Goal: Navigation & Orientation: Find specific page/section

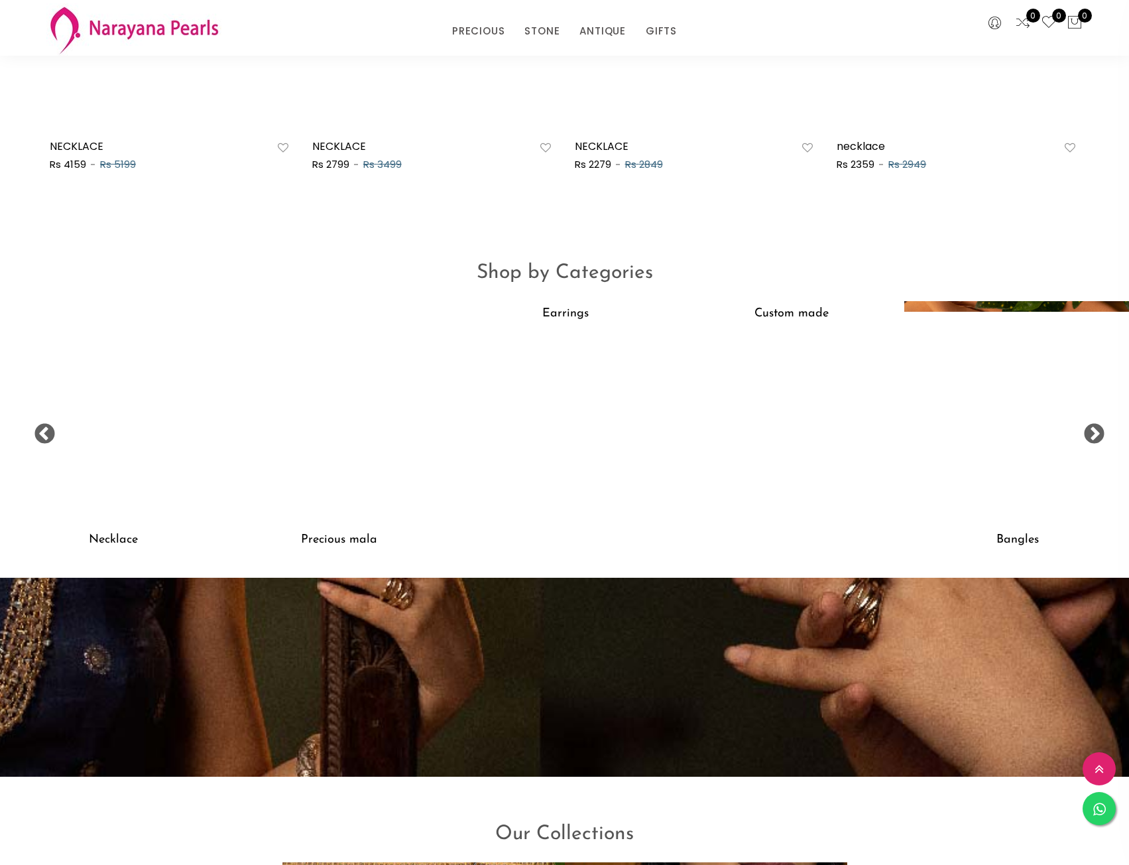
scroll to position [1073, 0]
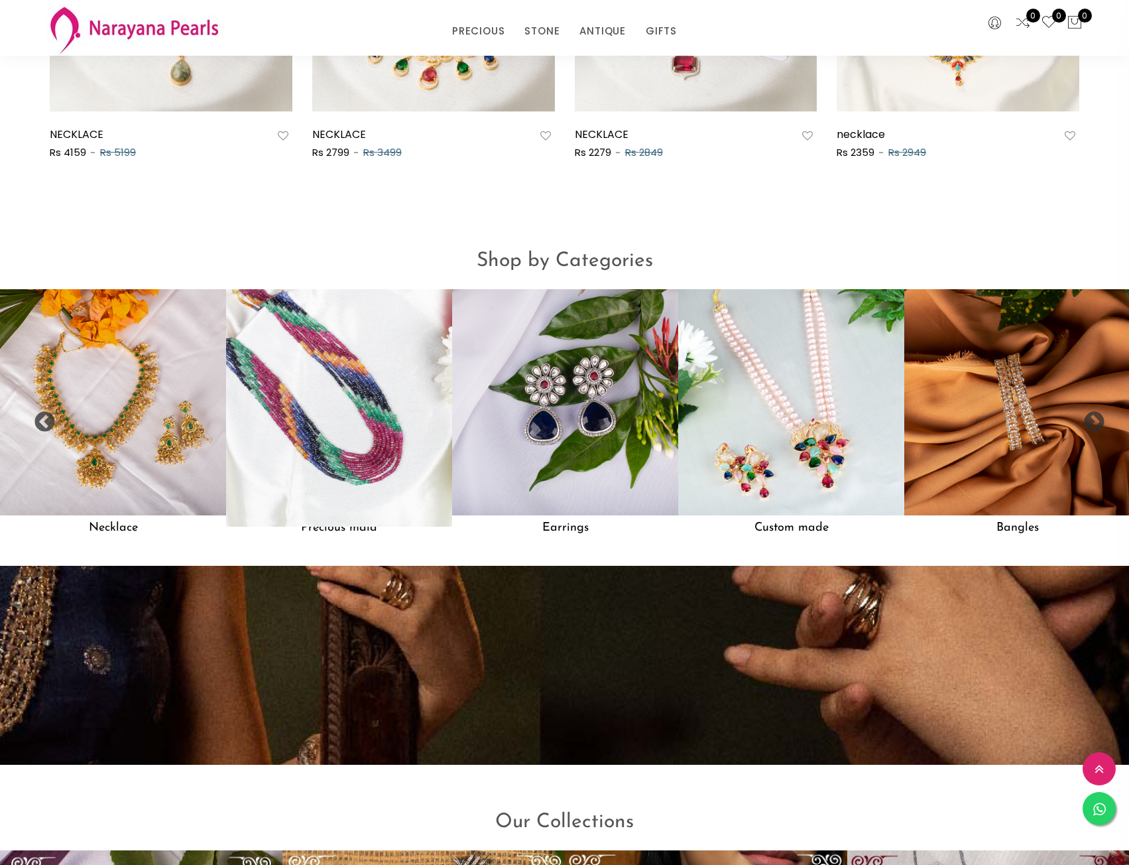
click at [343, 436] on img at bounding box center [339, 402] width 249 height 249
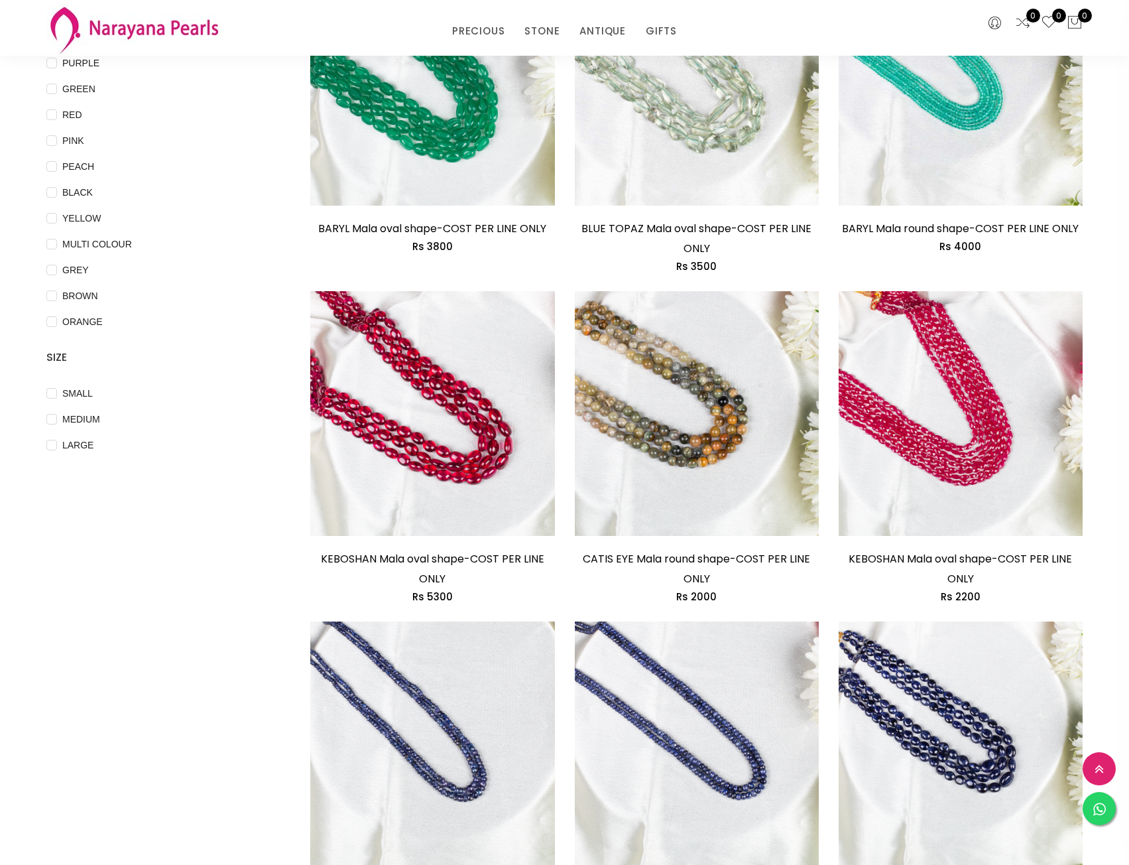
scroll to position [199, 0]
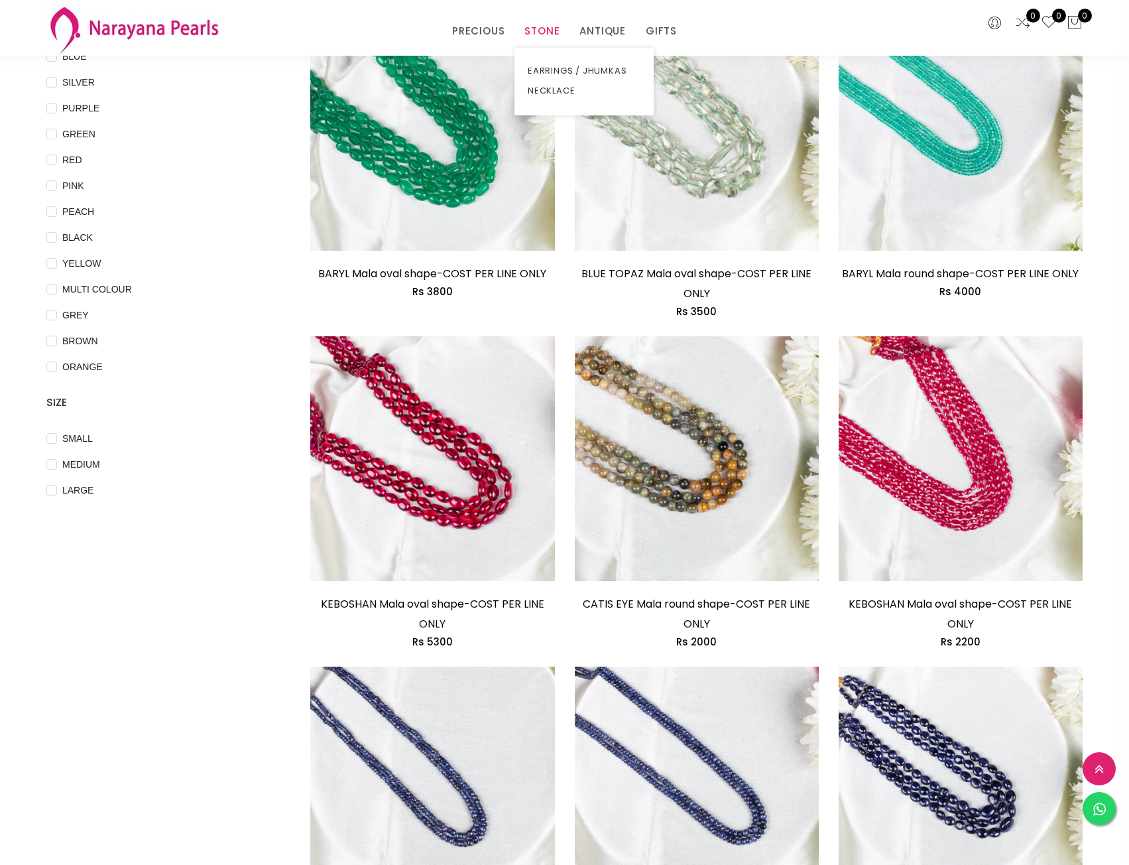
click at [548, 32] on link "STONE" at bounding box center [542, 31] width 35 height 20
click at [552, 72] on link "EARRINGS / JHUMKAS" at bounding box center [584, 71] width 113 height 20
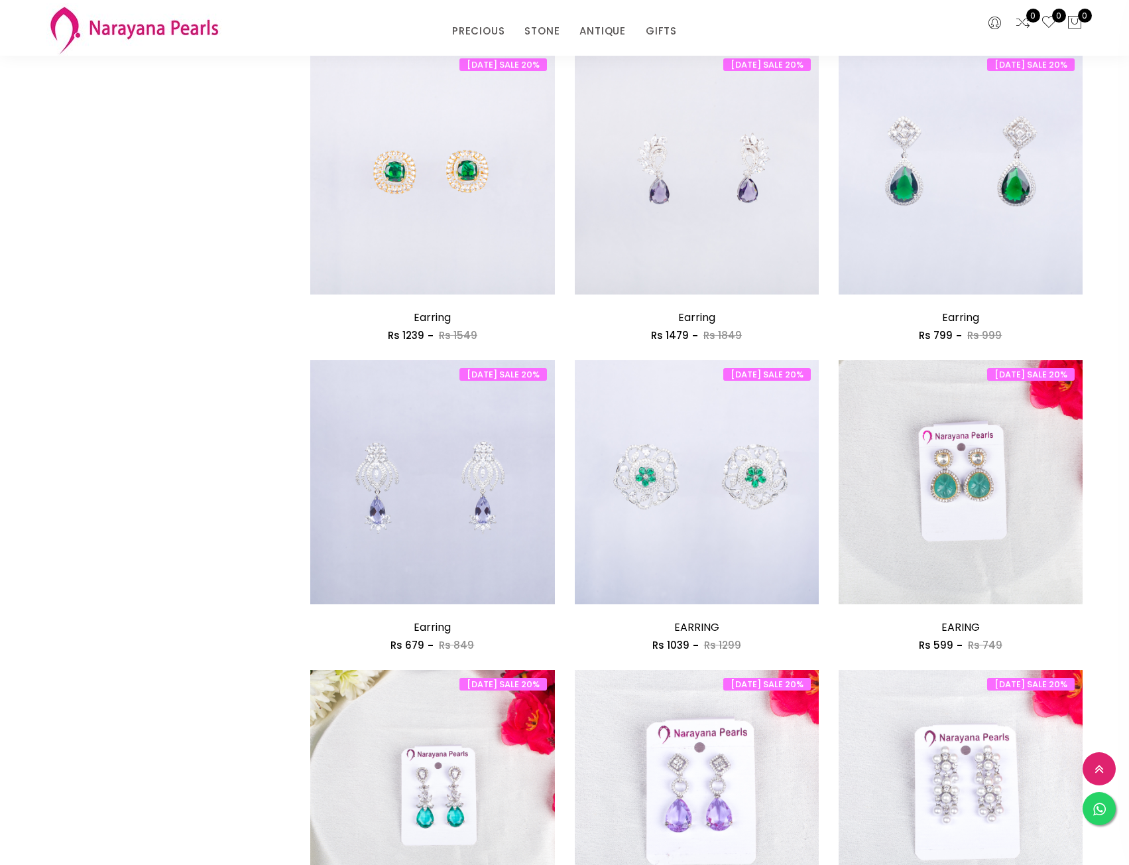
scroll to position [928, 0]
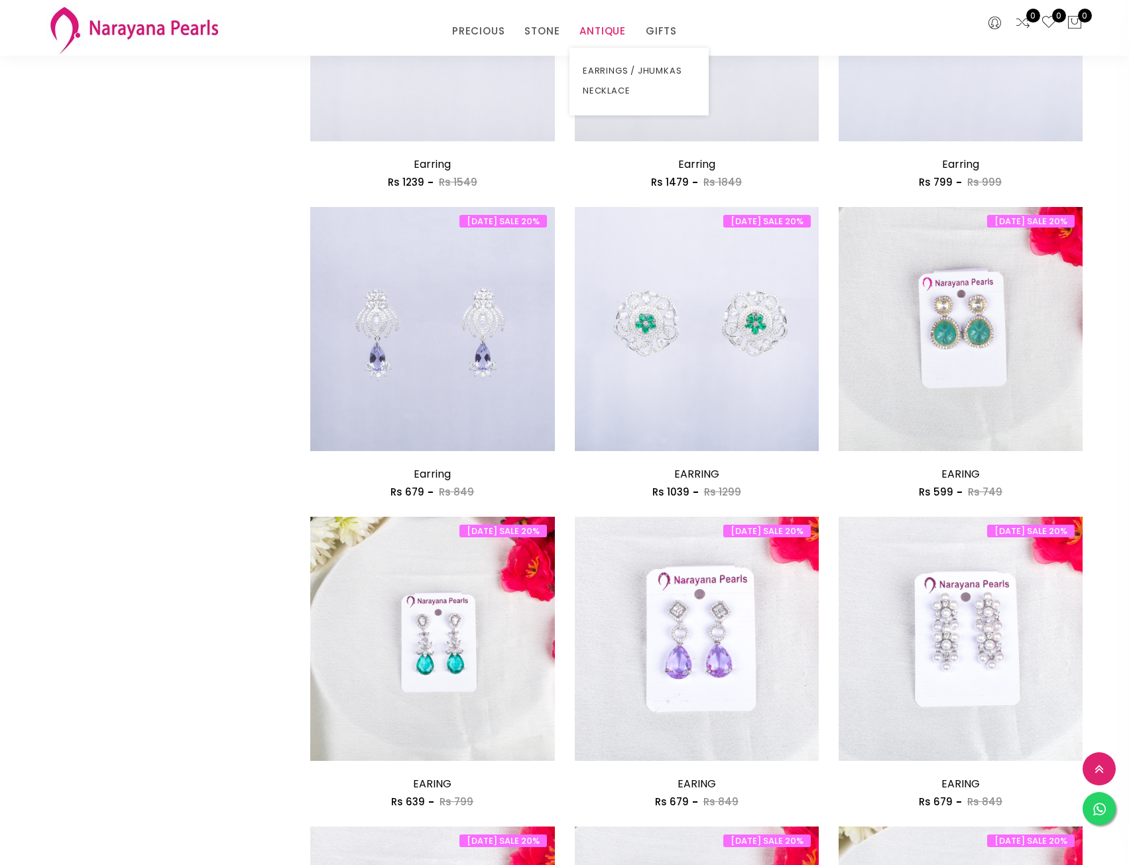
click at [613, 31] on link "ANTIQUE" at bounding box center [603, 31] width 46 height 20
click at [614, 89] on link "NECKLACE" at bounding box center [639, 91] width 113 height 20
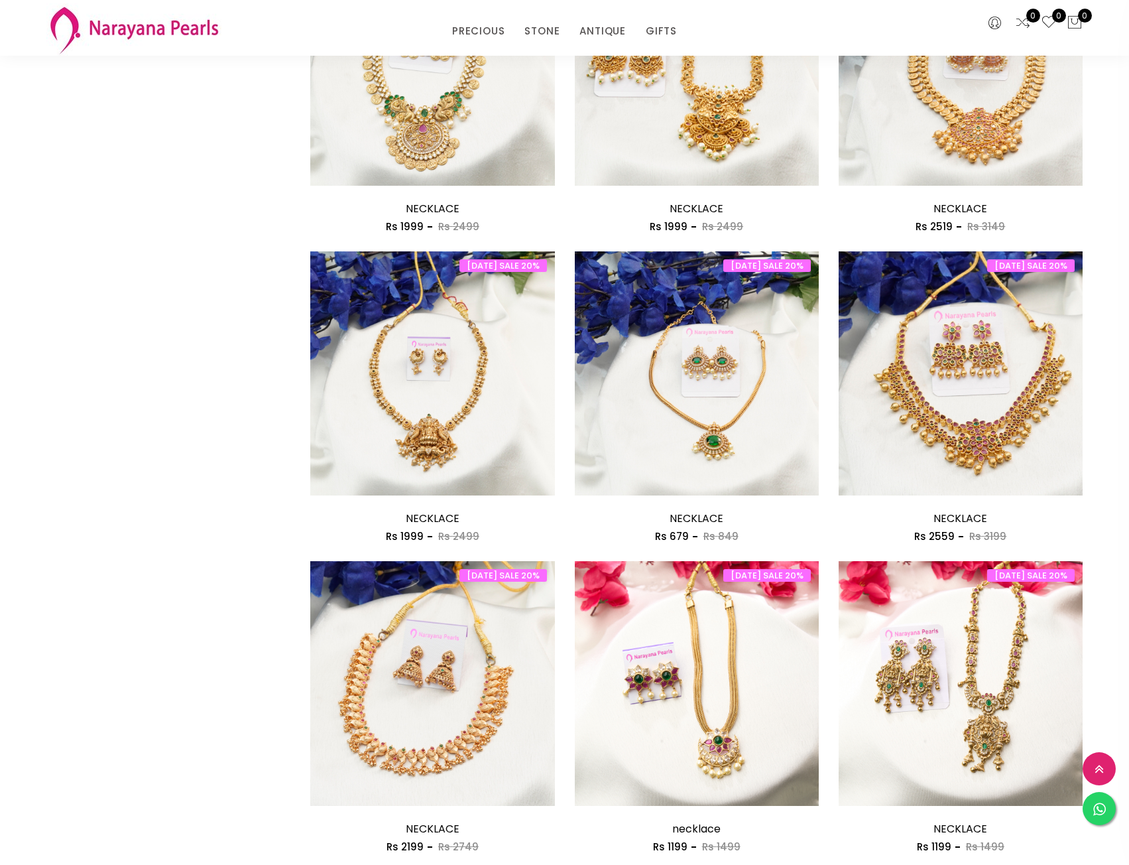
scroll to position [1525, 0]
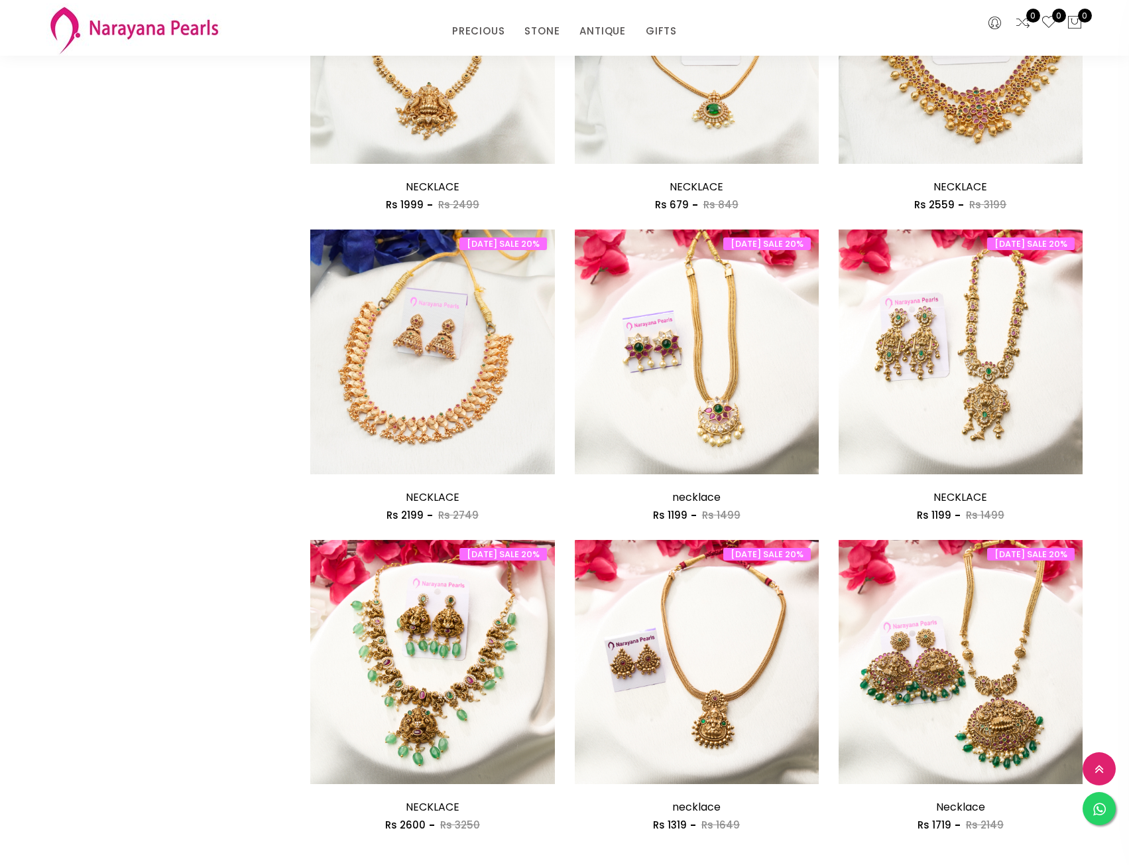
click at [968, 864] on link "2" at bounding box center [966, 880] width 20 height 20
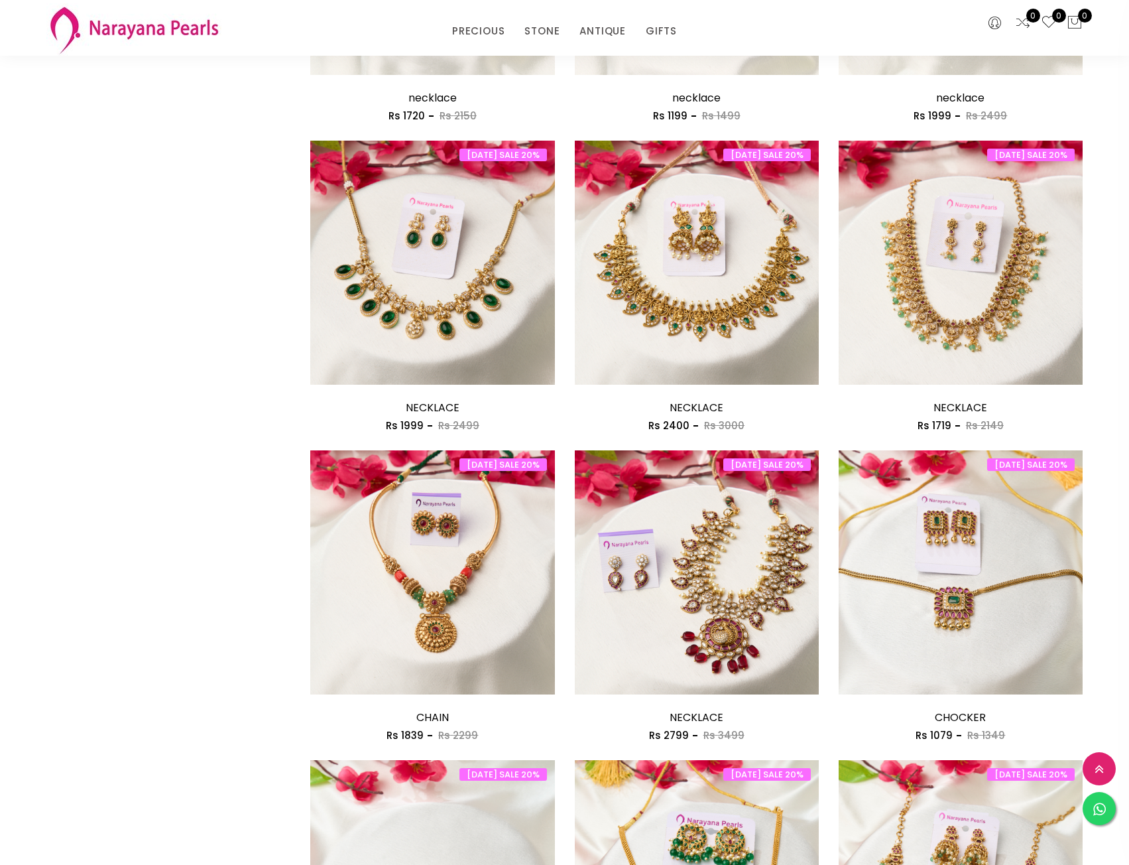
scroll to position [1459, 0]
